Goal: Information Seeking & Learning: Find specific page/section

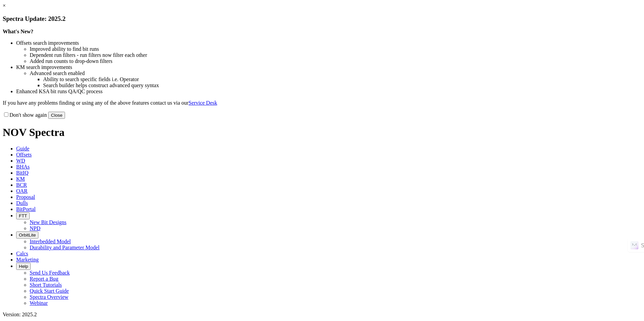
click at [65, 119] on button "Close" at bounding box center [56, 115] width 17 height 7
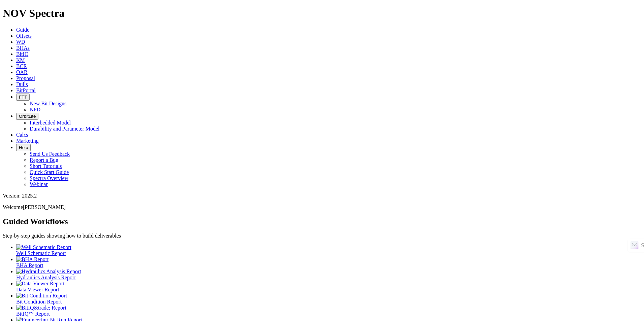
click at [32, 33] on span "Offsets" at bounding box center [23, 36] width 15 height 6
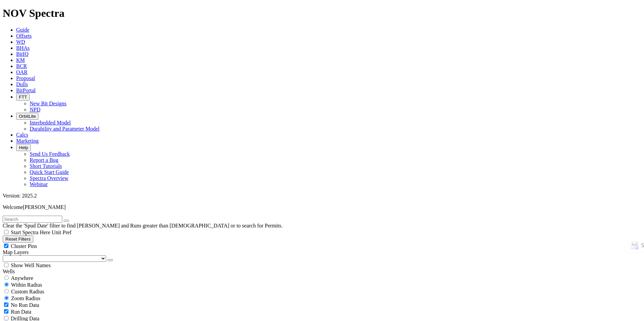
click at [28, 216] on input "text" at bounding box center [33, 219] width 60 height 7
click at [62, 216] on input "text" at bounding box center [33, 219] width 60 height 7
paste input "[PERSON_NAME] 4-9 3H"
type input "[PERSON_NAME] 4-9 3H"
click at [70, 220] on button "submit" at bounding box center [72, 221] width 5 height 2
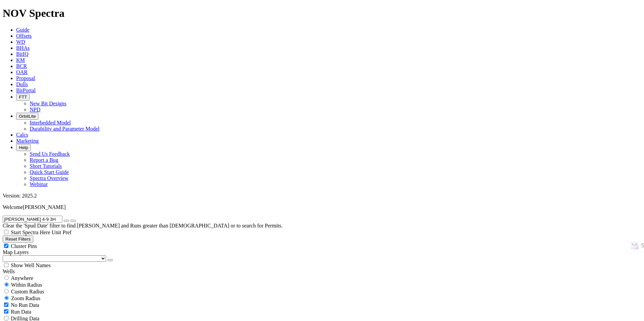
click at [76, 220] on button "submit" at bounding box center [72, 221] width 5 height 2
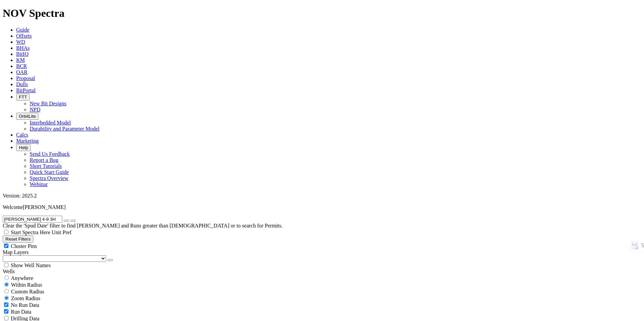
click at [40, 296] on span "Zoom Radius" at bounding box center [25, 299] width 29 height 6
click at [33, 236] on button "Reset Filters" at bounding box center [18, 239] width 31 height 7
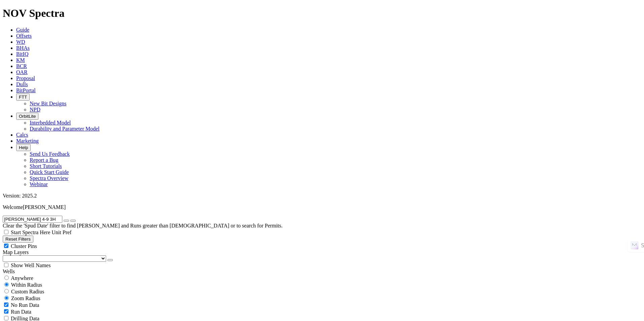
type input "[DATE]"
click at [43, 216] on input "text" at bounding box center [33, 219] width 60 height 7
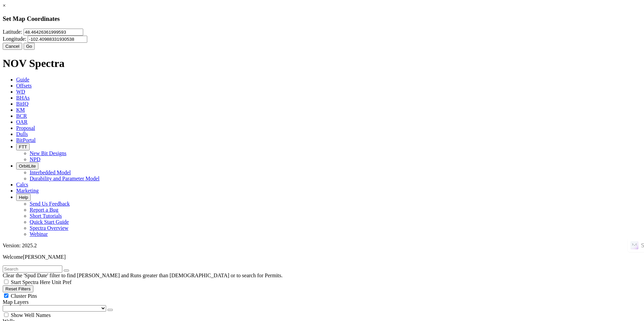
click at [83, 36] on input "48.46426361999593" at bounding box center [54, 32] width 60 height 7
type input "3"
type input "48.457"
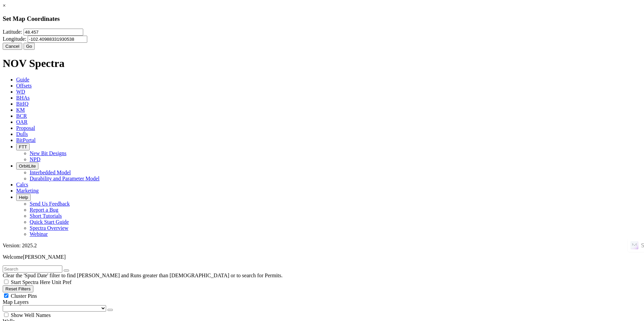
click at [87, 43] on input "-102.40988331930538" at bounding box center [58, 39] width 60 height 7
type input "-102.4453"
click at [35, 50] on button "Go" at bounding box center [29, 46] width 11 height 7
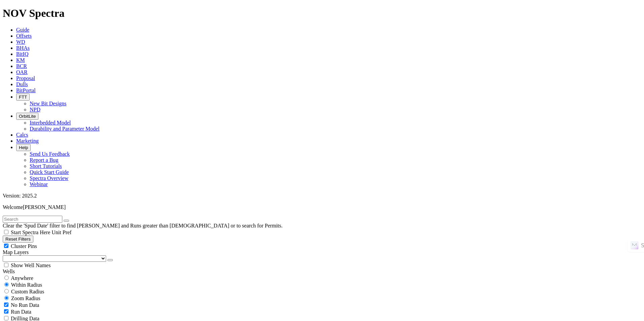
scroll to position [236, 0]
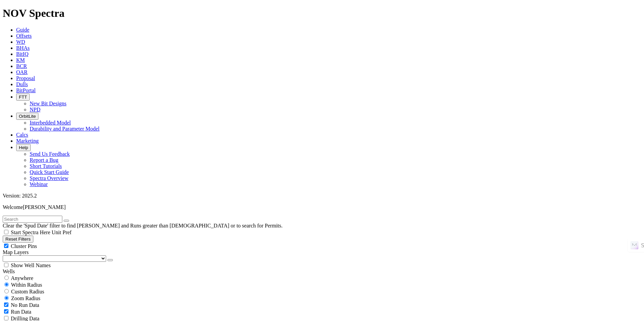
select select "6"
checkbox input "false"
select select "? number:6 ?"
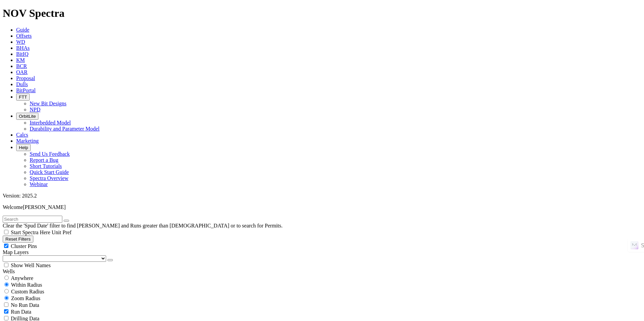
click at [62, 216] on input "text" at bounding box center [33, 219] width 60 height 7
paste input "[PERSON_NAME] 21-28-33 3H"
type input "[PERSON_NAME] 21-28-33 3H"
click at [76, 220] on button "submit" at bounding box center [72, 221] width 5 height 2
click at [47, 275] on div "Anywhere" at bounding box center [322, 278] width 639 height 7
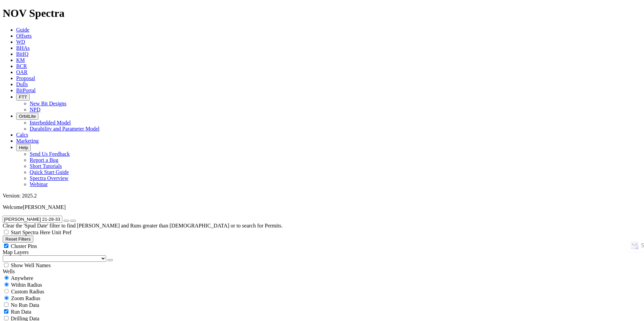
radio input "true"
radio input "false"
radio input "true"
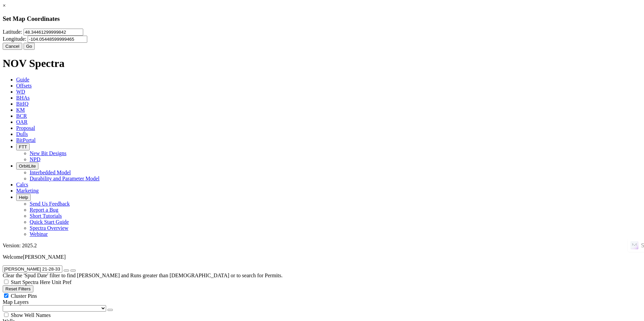
click at [6, 8] on link "×" at bounding box center [4, 6] width 3 height 6
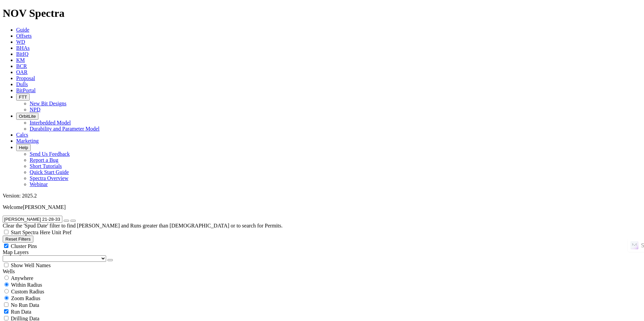
click at [66, 221] on icon "button" at bounding box center [66, 221] width 0 height 0
click at [33, 276] on span "Anywhere" at bounding box center [22, 279] width 23 height 6
radio input "true"
radio input "false"
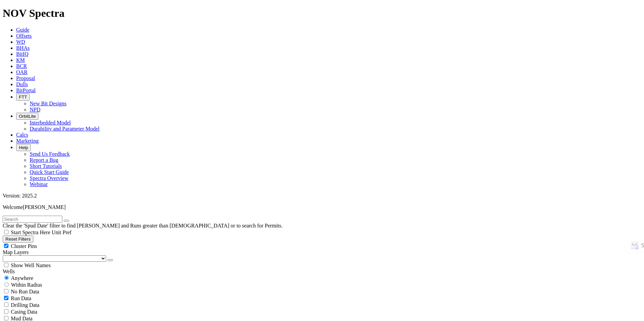
radio input "true"
click at [62, 216] on input "text" at bounding box center [33, 219] width 60 height 7
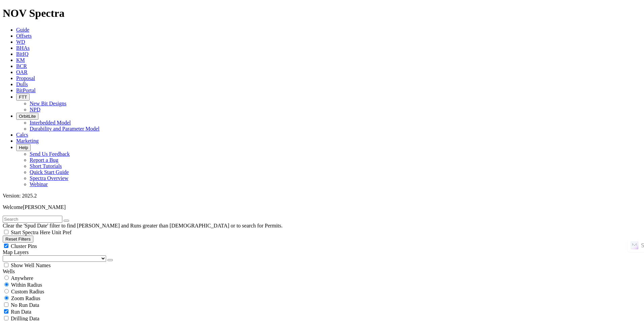
paste input "[PERSON_NAME] FED 27-3-4-HN"
type input "[PERSON_NAME] FED 27-3-4-HN"
click at [33, 276] on span "Anywhere" at bounding box center [22, 279] width 23 height 6
radio input "true"
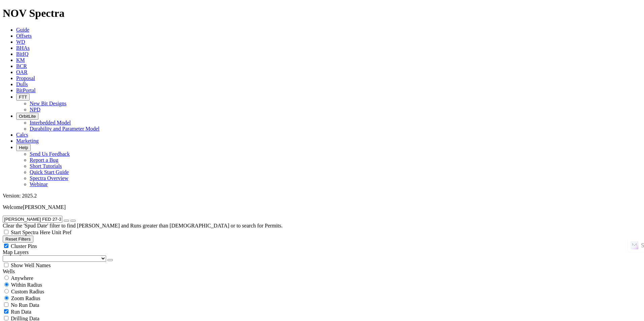
radio input "false"
radio input "true"
click at [43, 275] on div "Anywhere" at bounding box center [322, 278] width 639 height 7
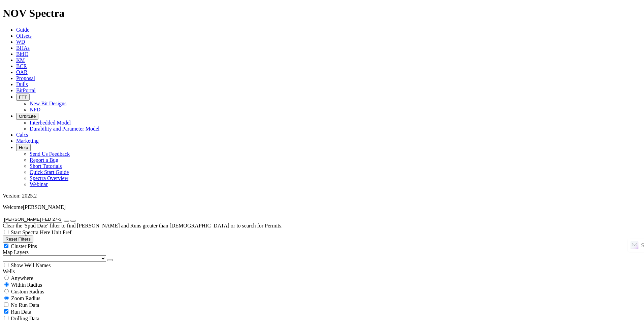
radio input "true"
radio input "false"
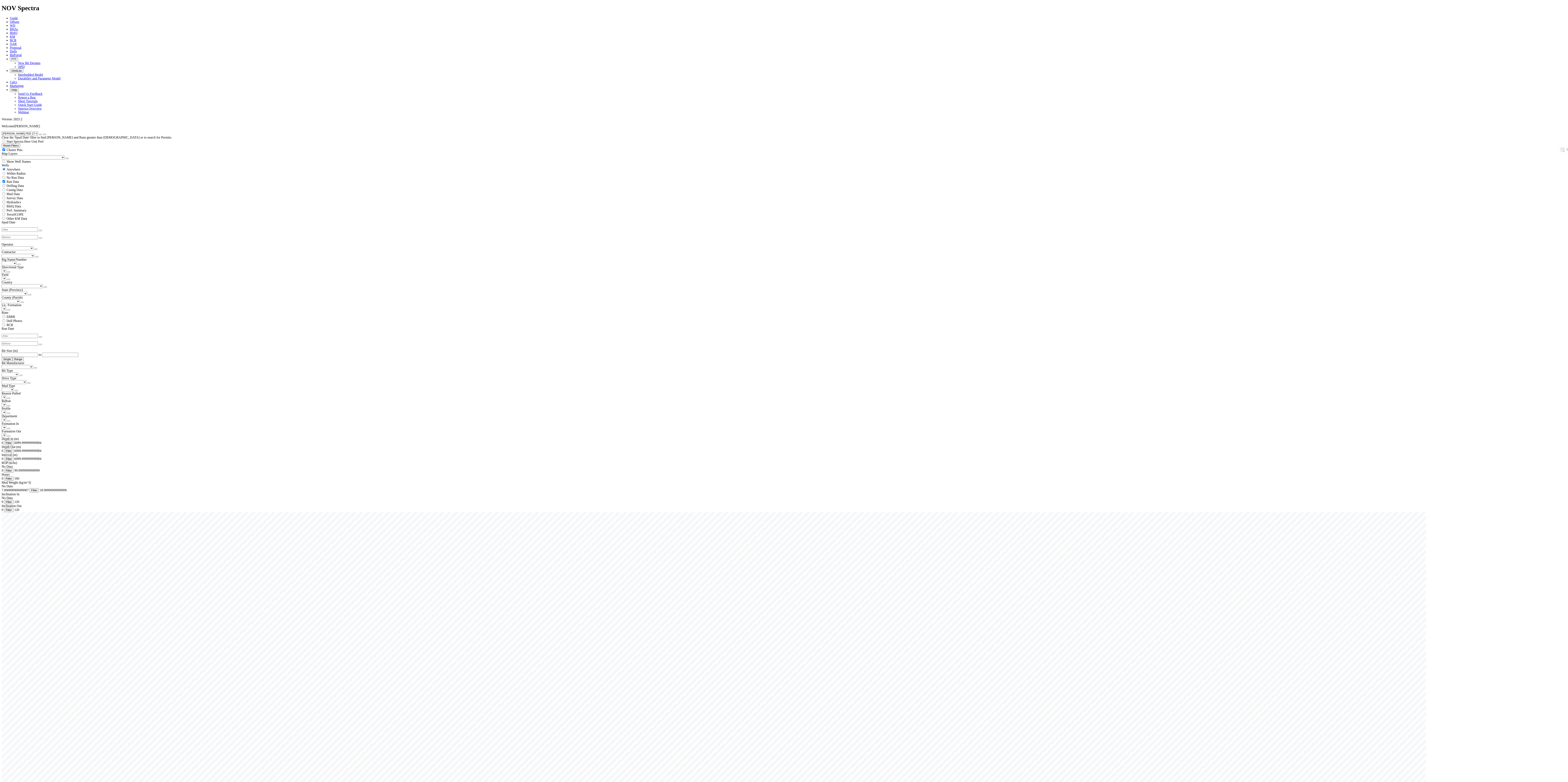
radio input "false"
radio input "true"
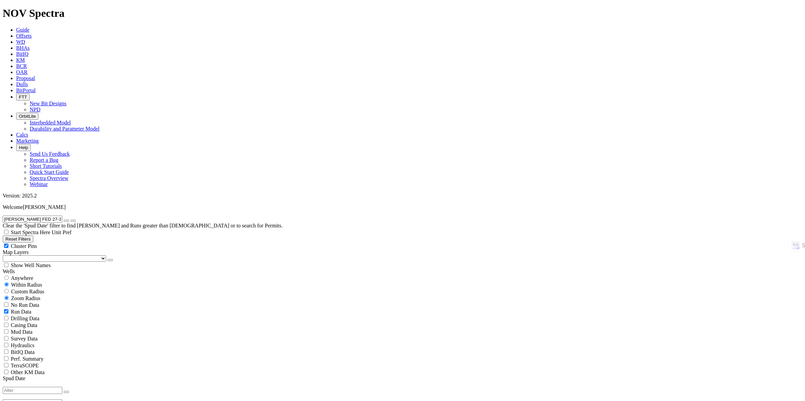
click at [69, 220] on button "button" at bounding box center [66, 221] width 5 height 2
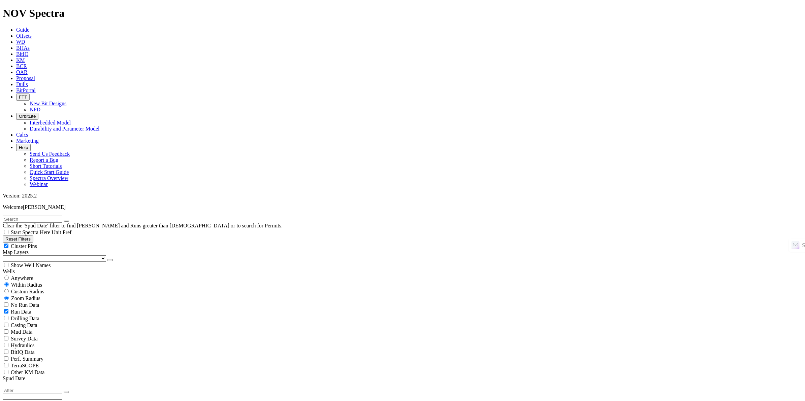
select select "? number:8.5 ?"
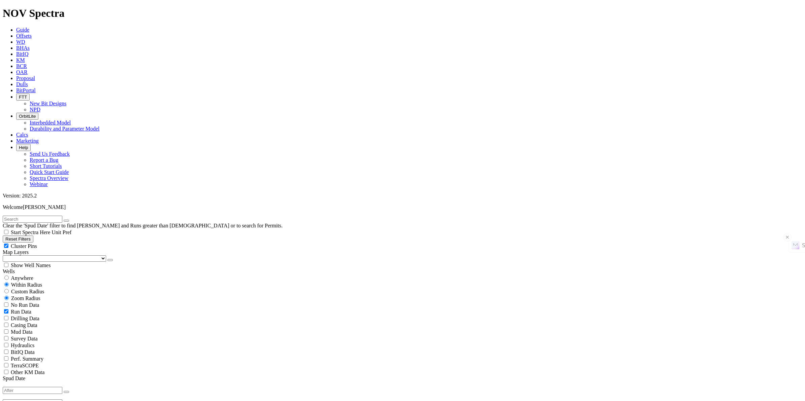
scroll to position [13682, 0]
